Goal: Transaction & Acquisition: Purchase product/service

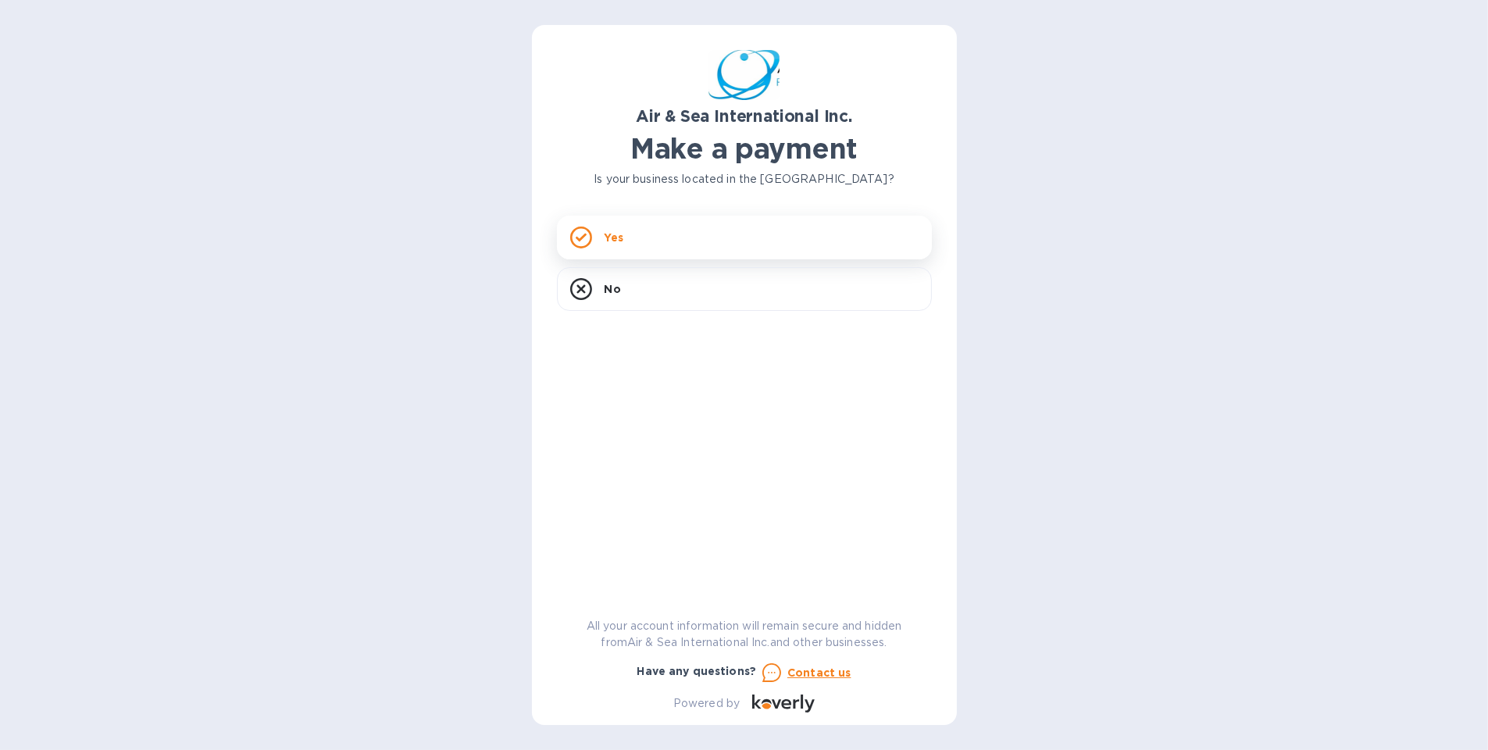
click at [585, 235] on icon at bounding box center [581, 238] width 11 height 9
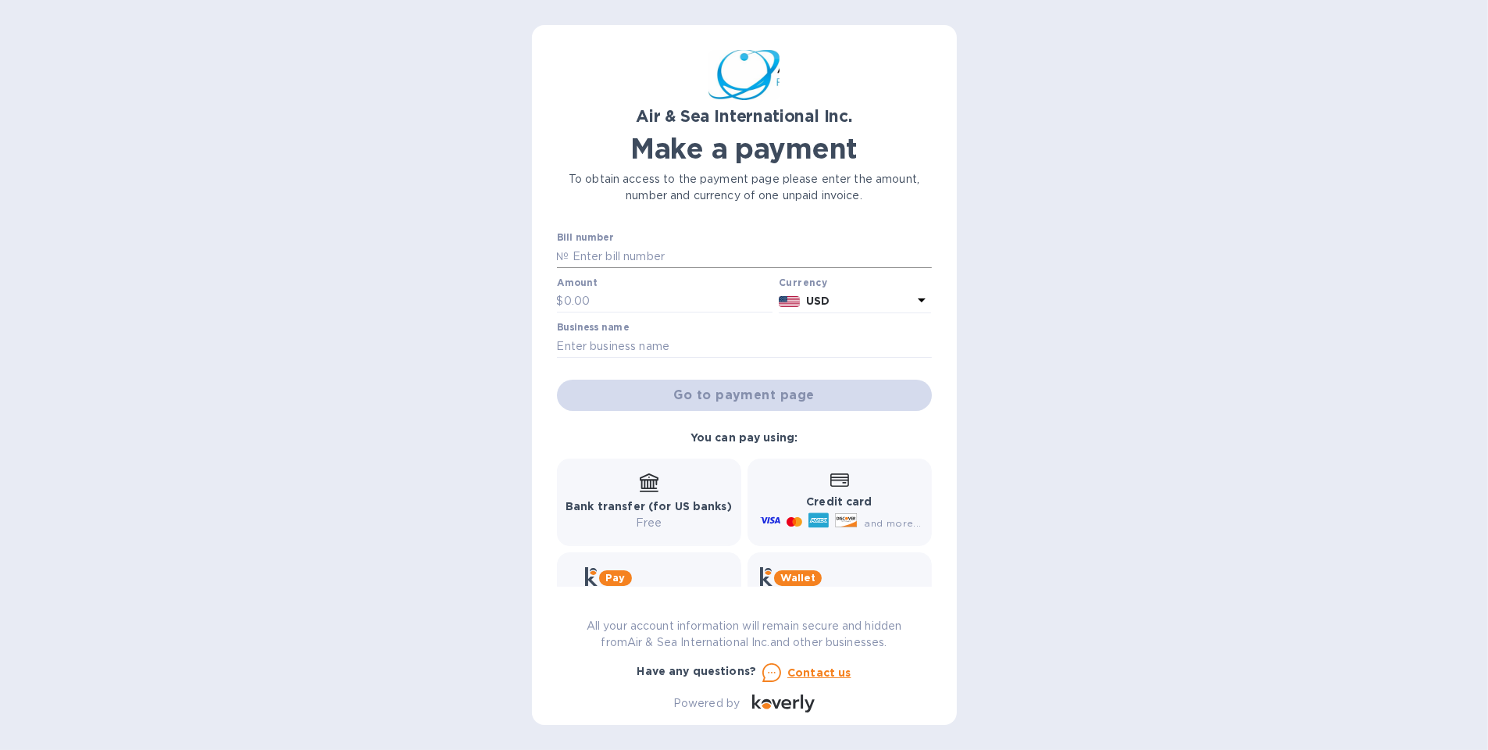
click at [609, 249] on input "text" at bounding box center [750, 255] width 362 height 23
paste input "SASI25060048/A"
type input "SASI25060048/A"
click at [586, 305] on input "text" at bounding box center [668, 301] width 209 height 23
type input "3,390.36"
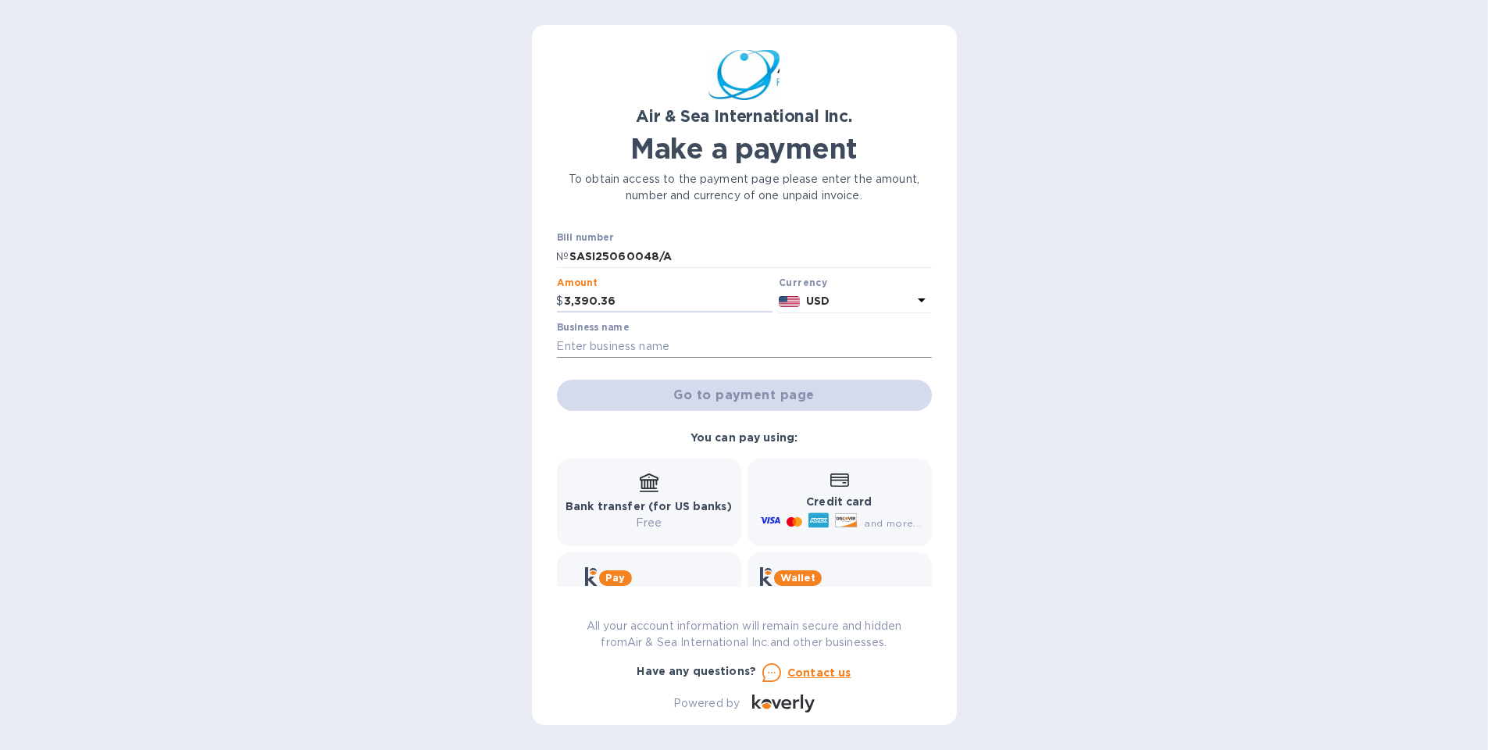
click at [666, 346] on input "text" at bounding box center [744, 345] width 375 height 23
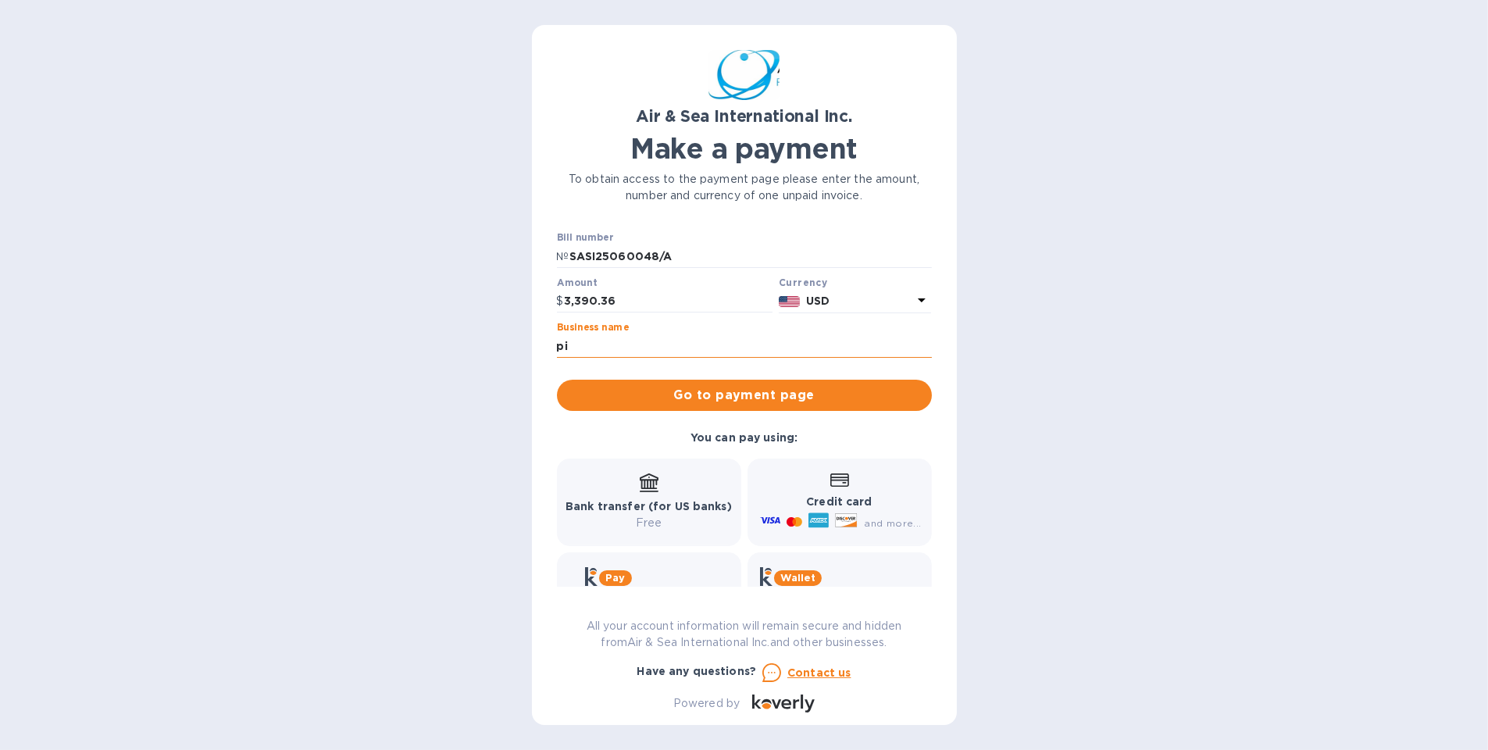
type input "p"
type input "[GEOGRAPHIC_DATA]"
click at [699, 386] on span "Go to payment page" at bounding box center [744, 395] width 350 height 19
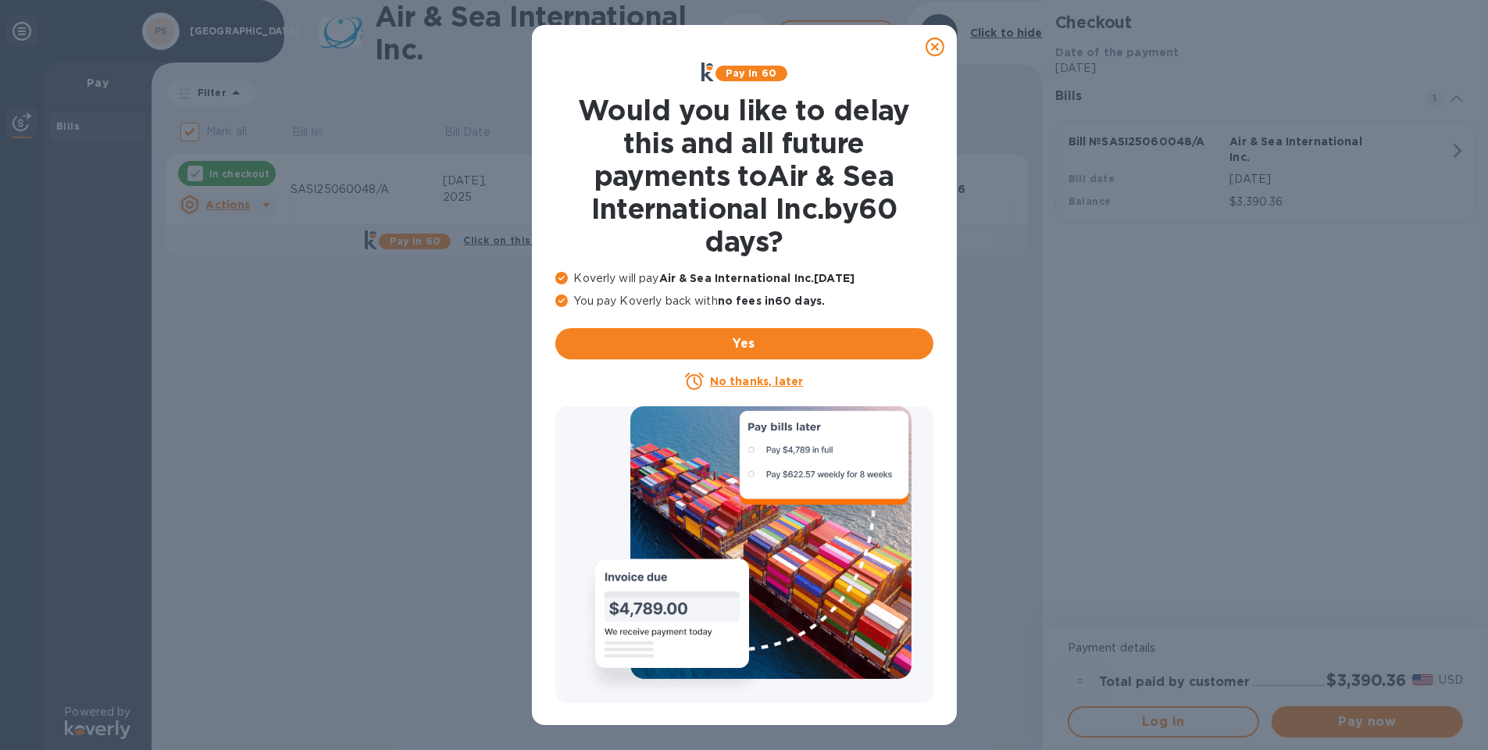
click at [754, 380] on u "No thanks, later" at bounding box center [756, 381] width 93 height 12
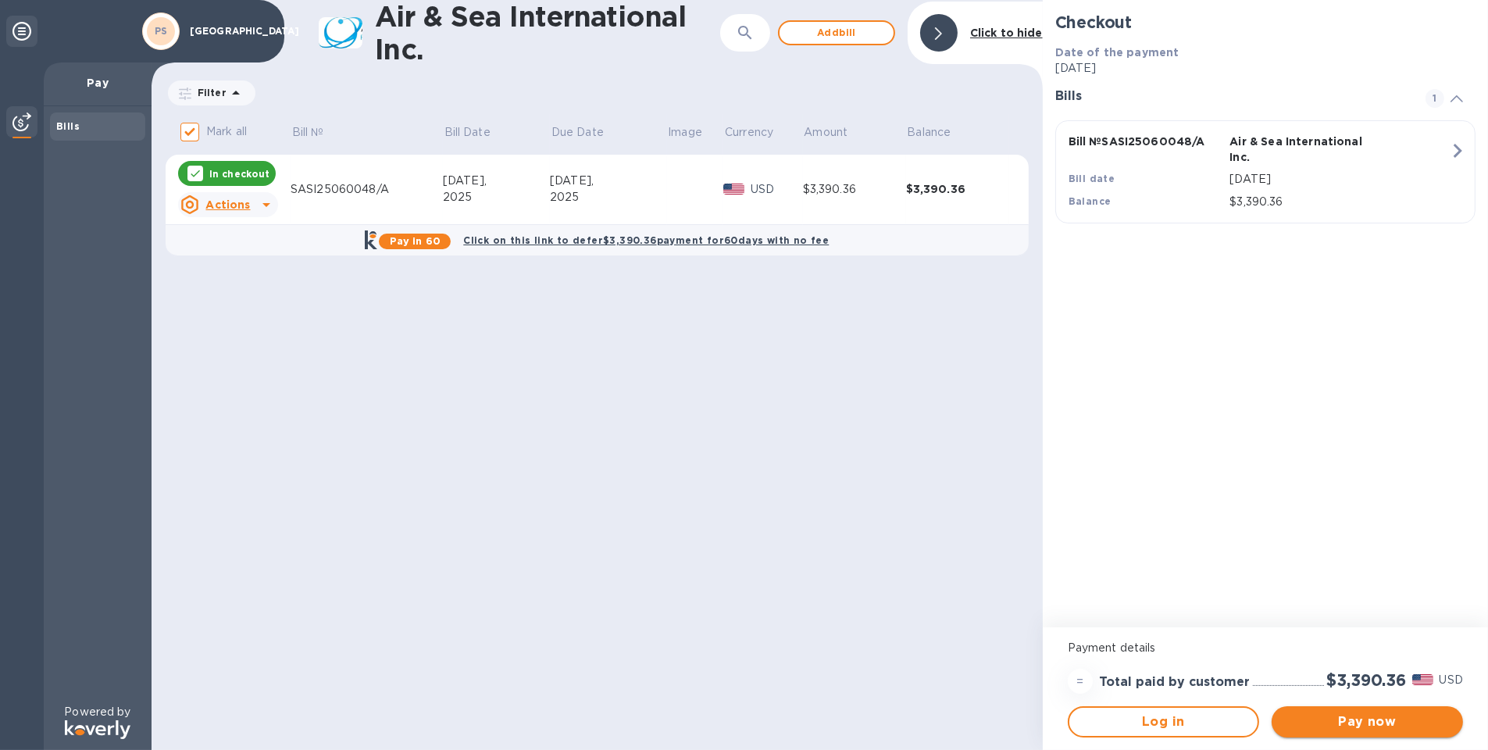
click at [1319, 706] on button "Pay now" at bounding box center [1366, 721] width 191 height 31
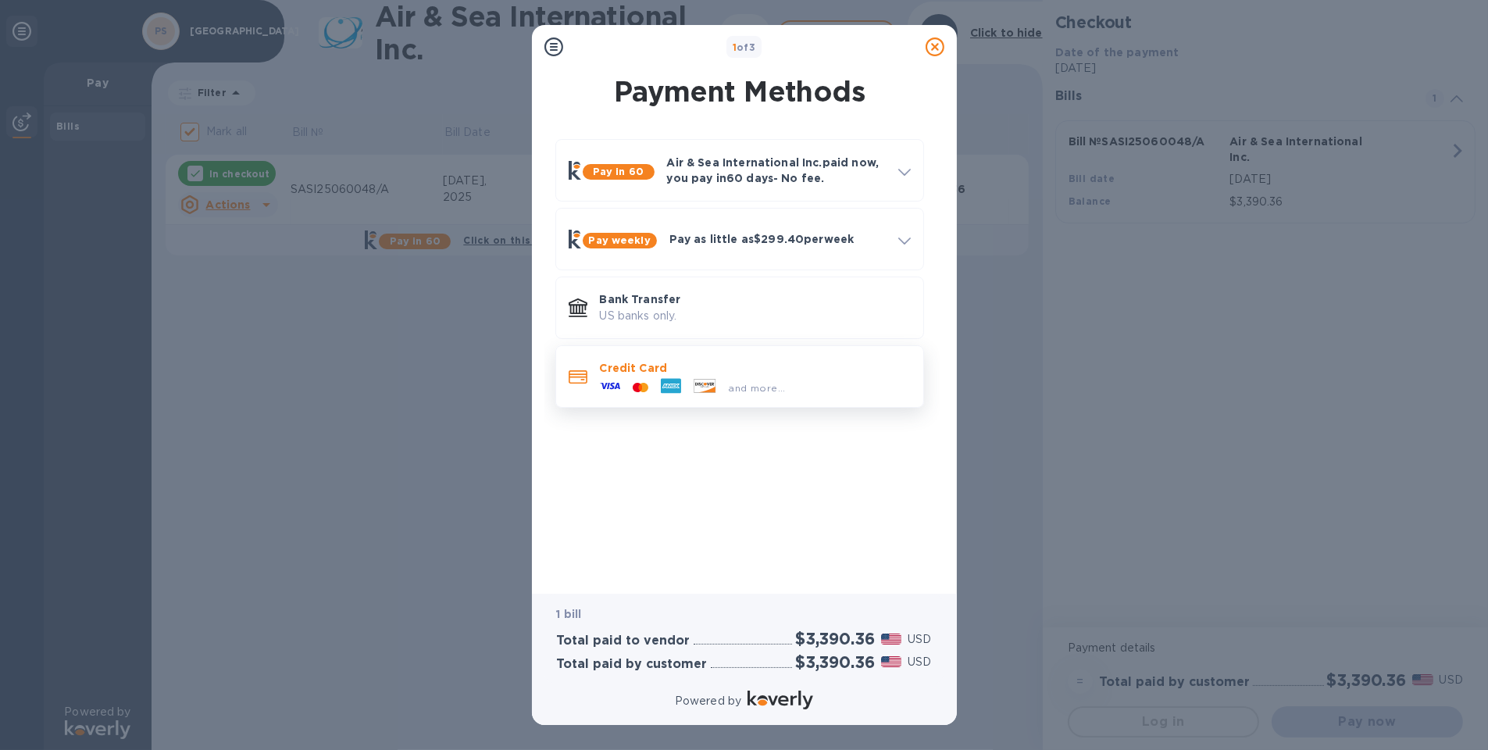
click at [620, 364] on p "Credit Card" at bounding box center [755, 368] width 311 height 16
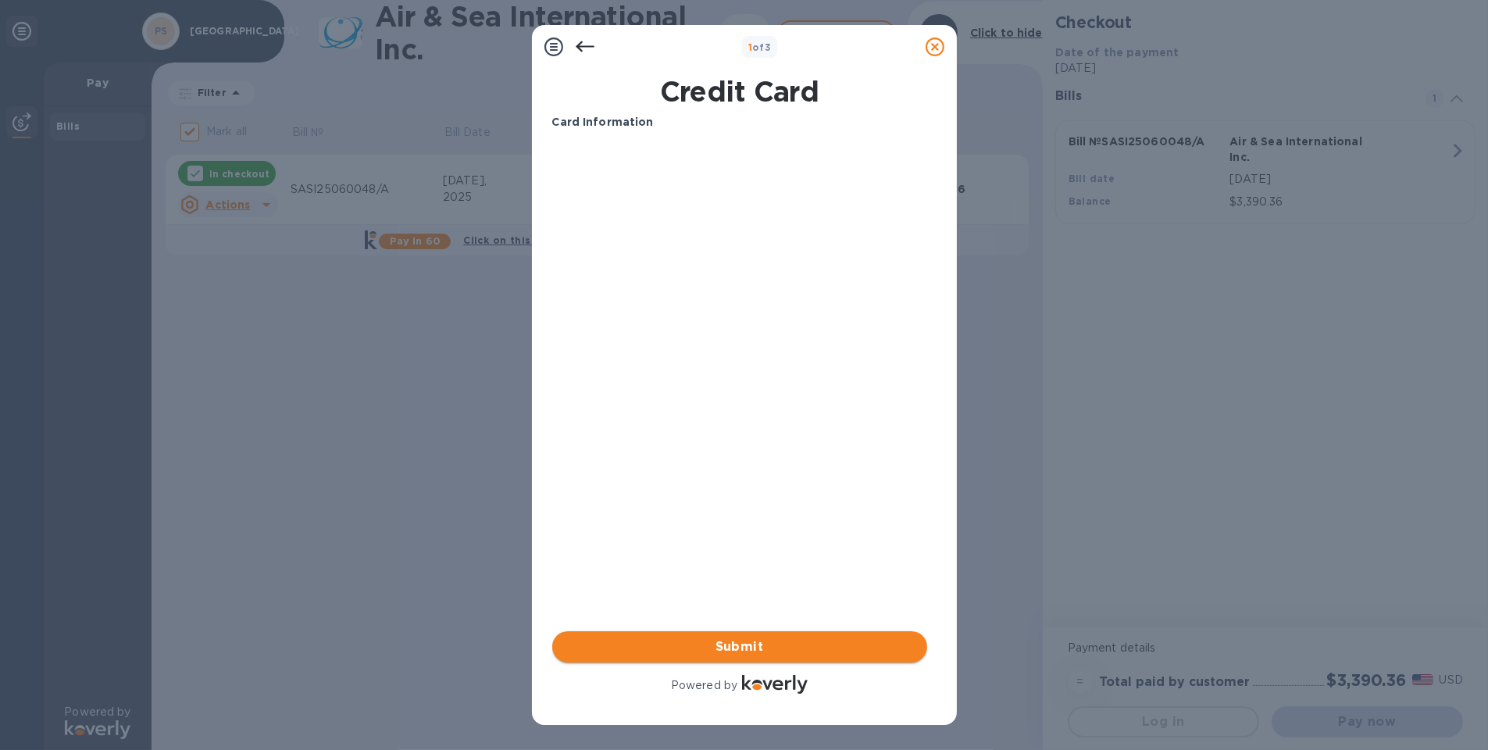
click at [719, 647] on span "Submit" at bounding box center [740, 646] width 350 height 19
